Goal: Task Accomplishment & Management: Manage account settings

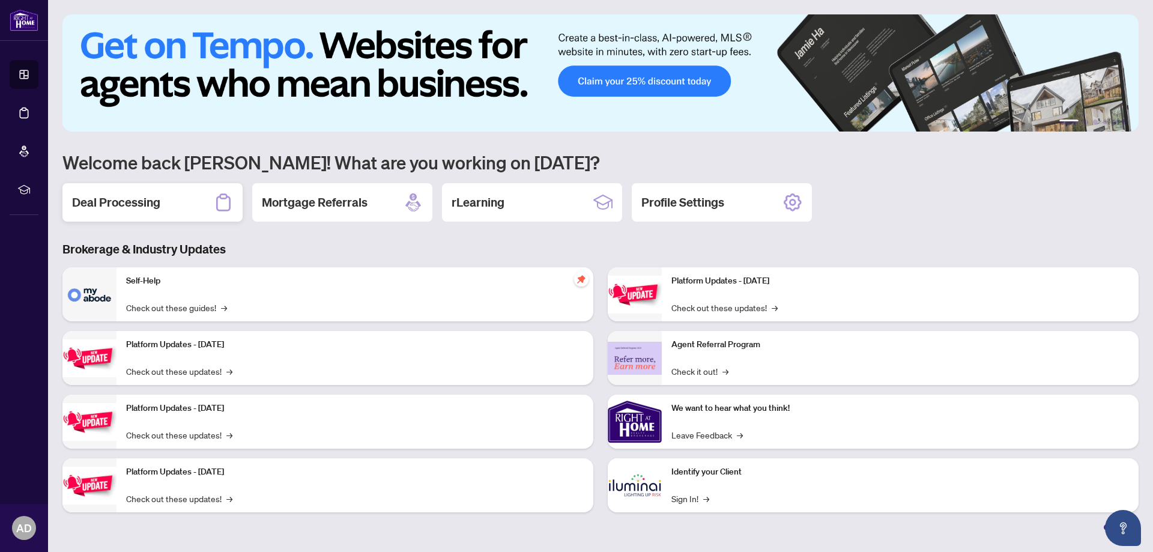
click at [97, 198] on h2 "Deal Processing" at bounding box center [116, 202] width 88 height 17
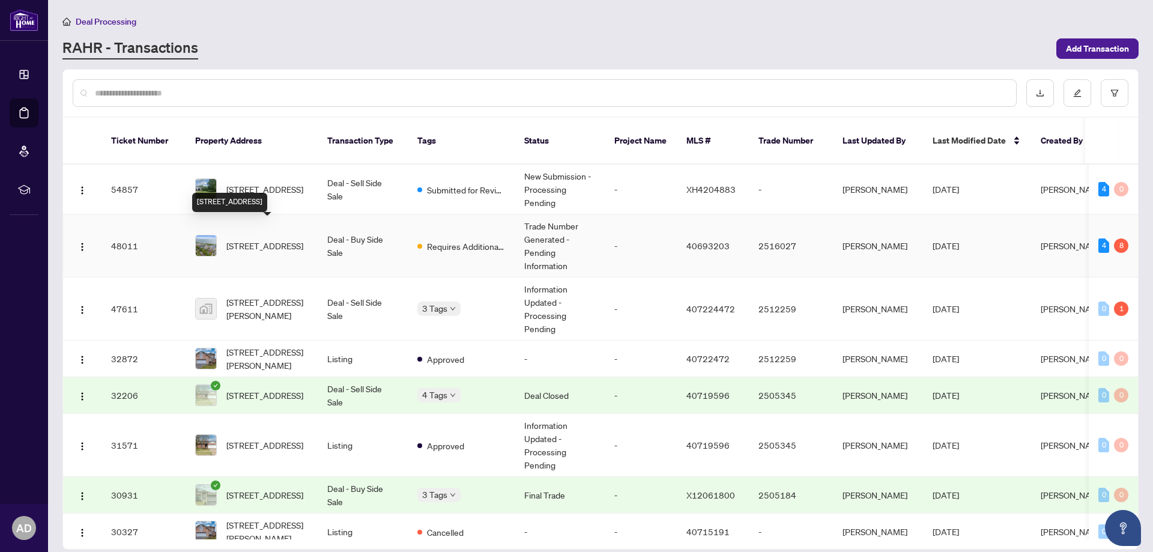
click at [266, 239] on span "[STREET_ADDRESS]" at bounding box center [264, 245] width 77 height 13
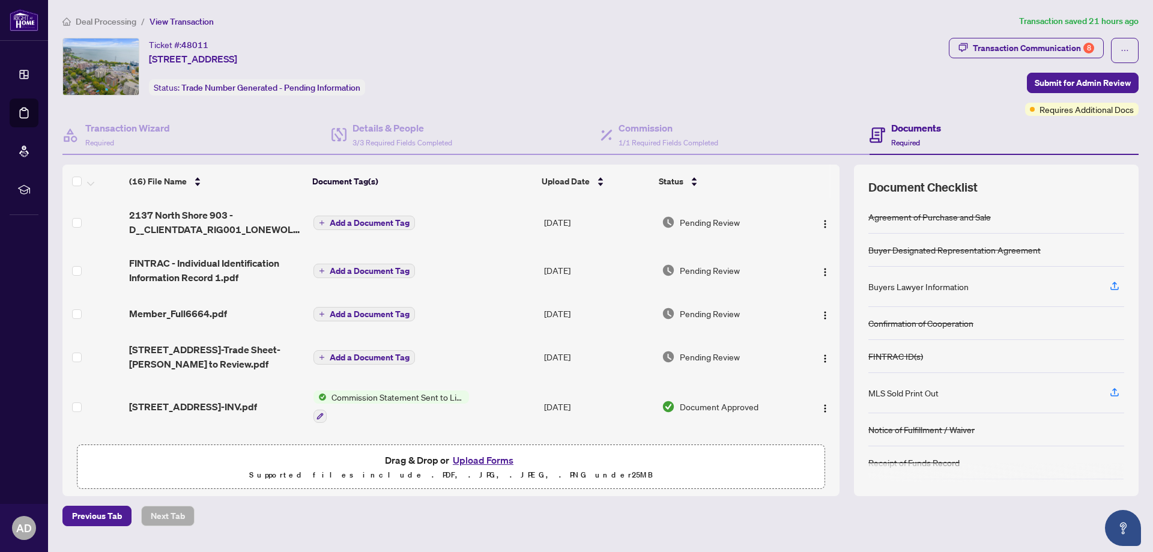
click at [496, 458] on button "Upload Forms" at bounding box center [483, 460] width 68 height 16
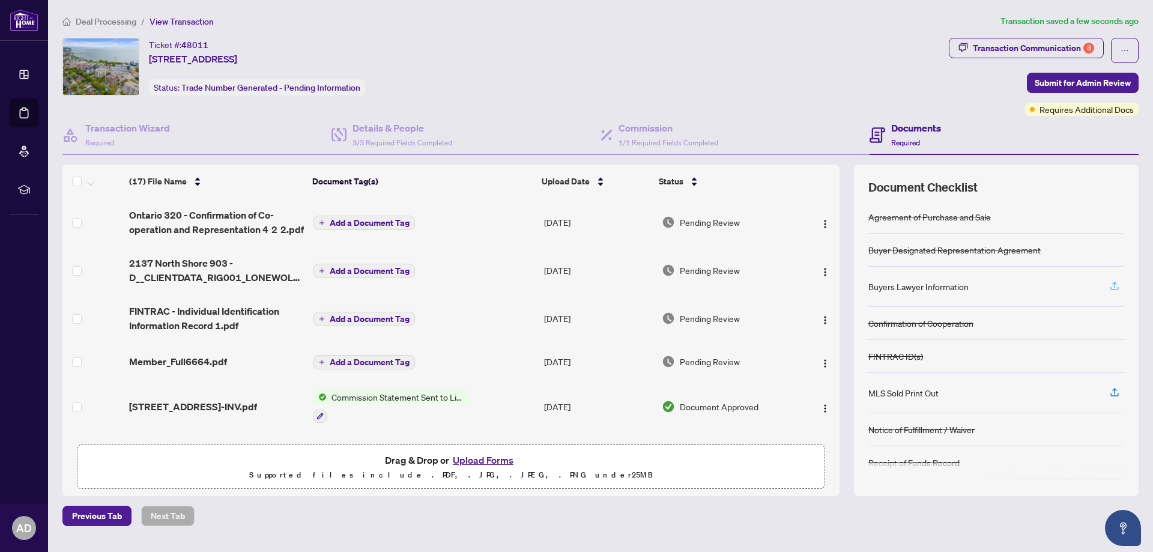
click at [1114, 288] on icon "button" at bounding box center [1114, 286] width 11 height 11
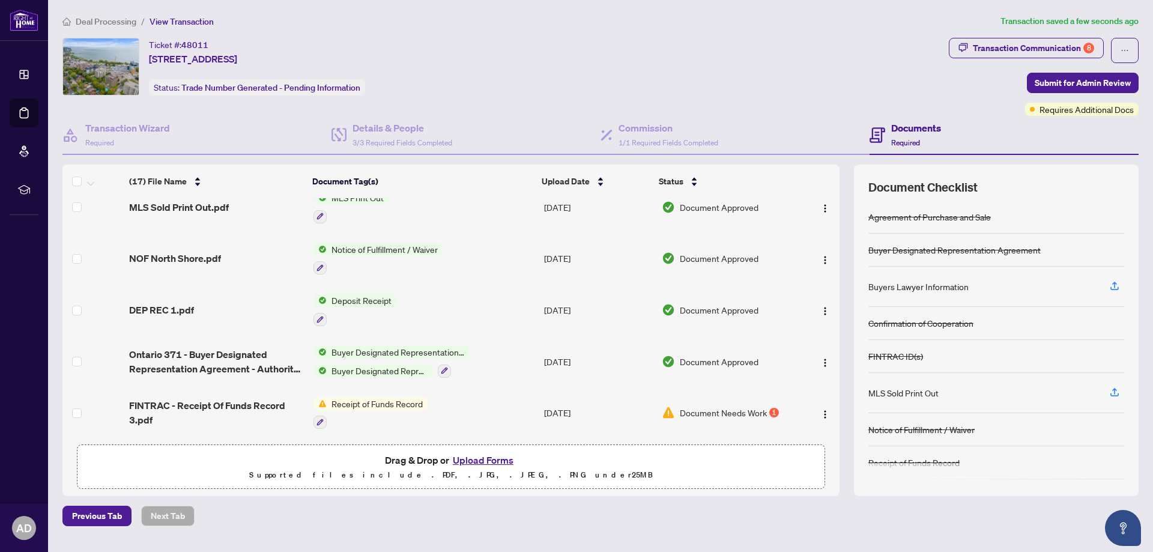
scroll to position [53, 0]
